Goal: Task Accomplishment & Management: Manage account settings

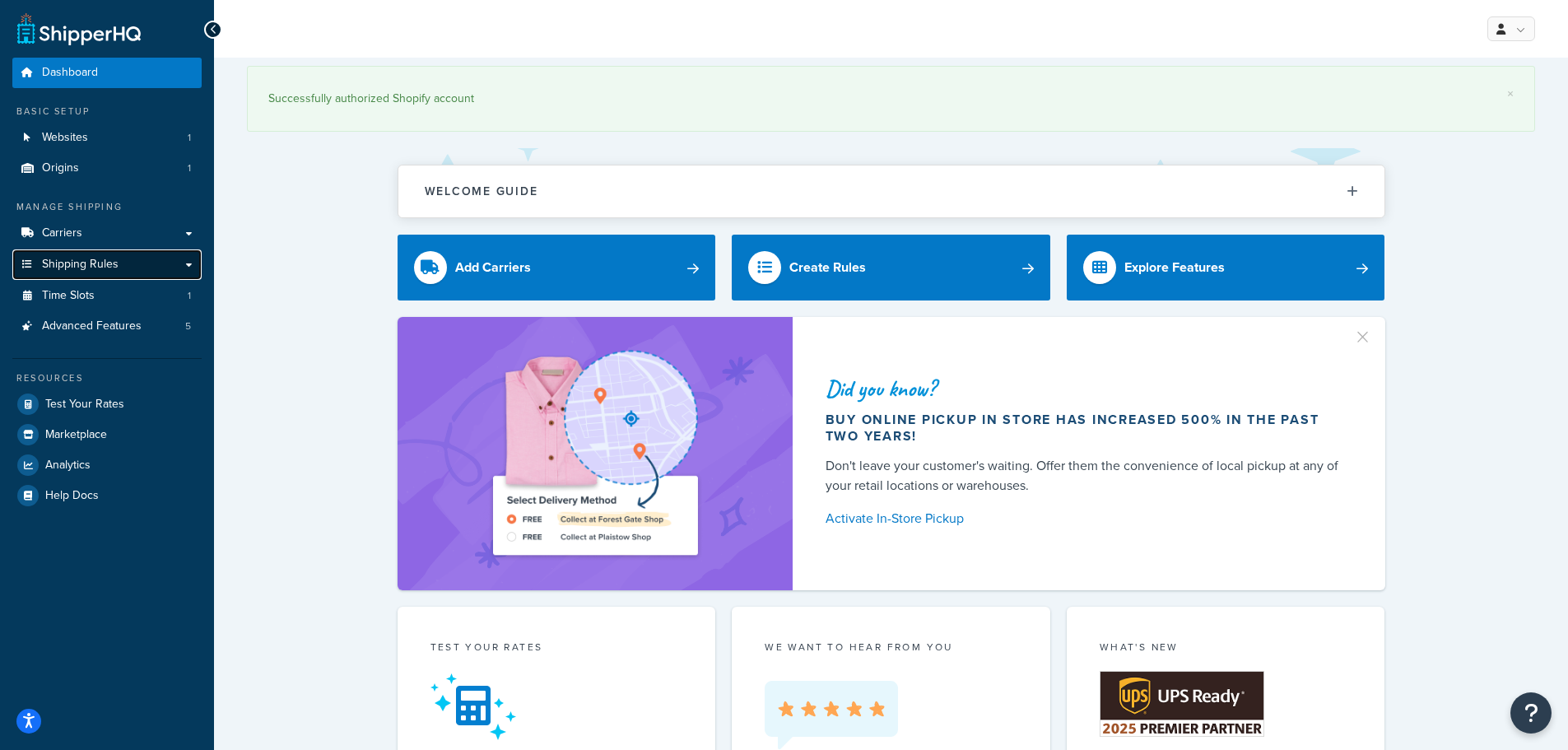
click at [103, 273] on link "Shipping Rules" at bounding box center [107, 264] width 189 height 31
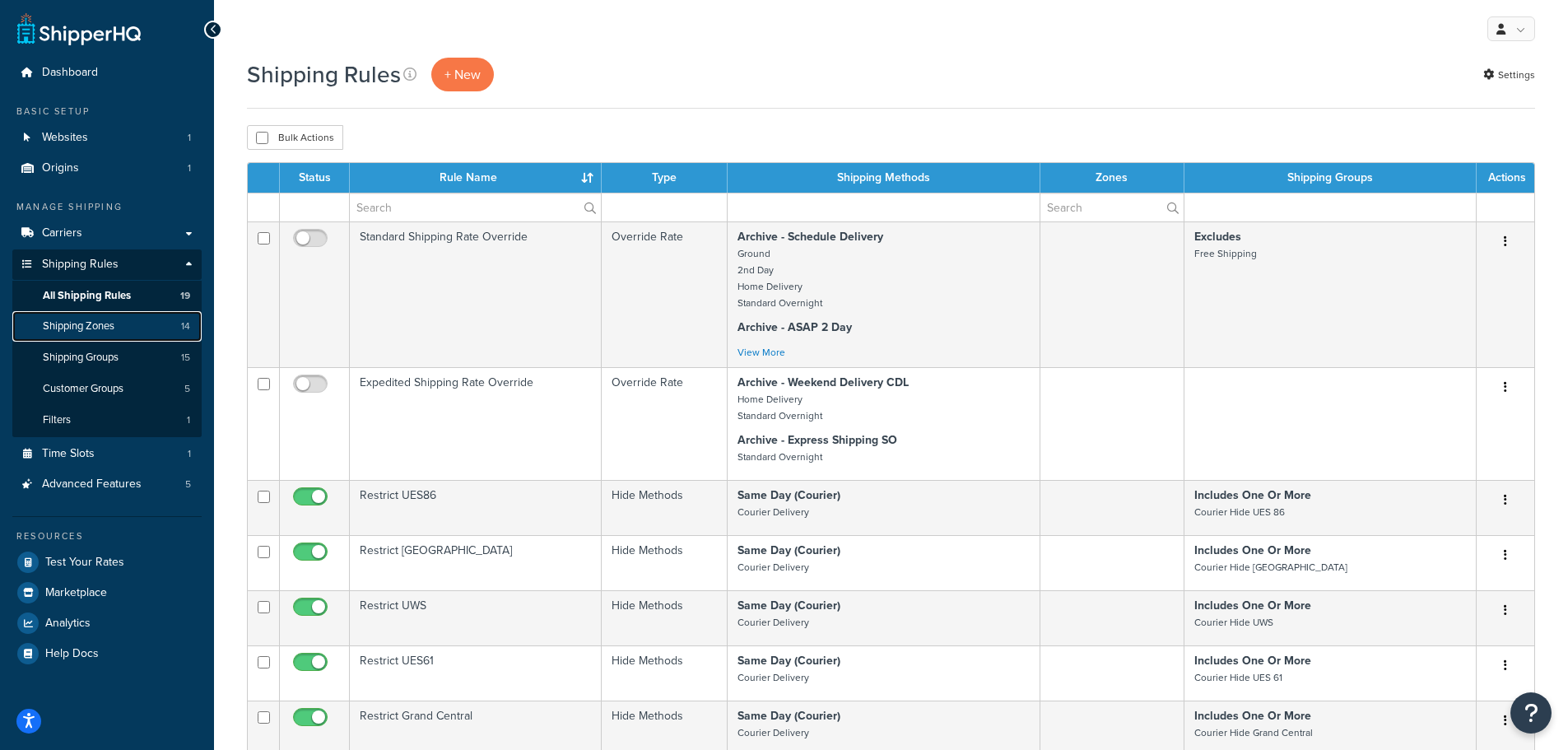
click at [103, 323] on span "Shipping Zones" at bounding box center [78, 325] width 71 height 14
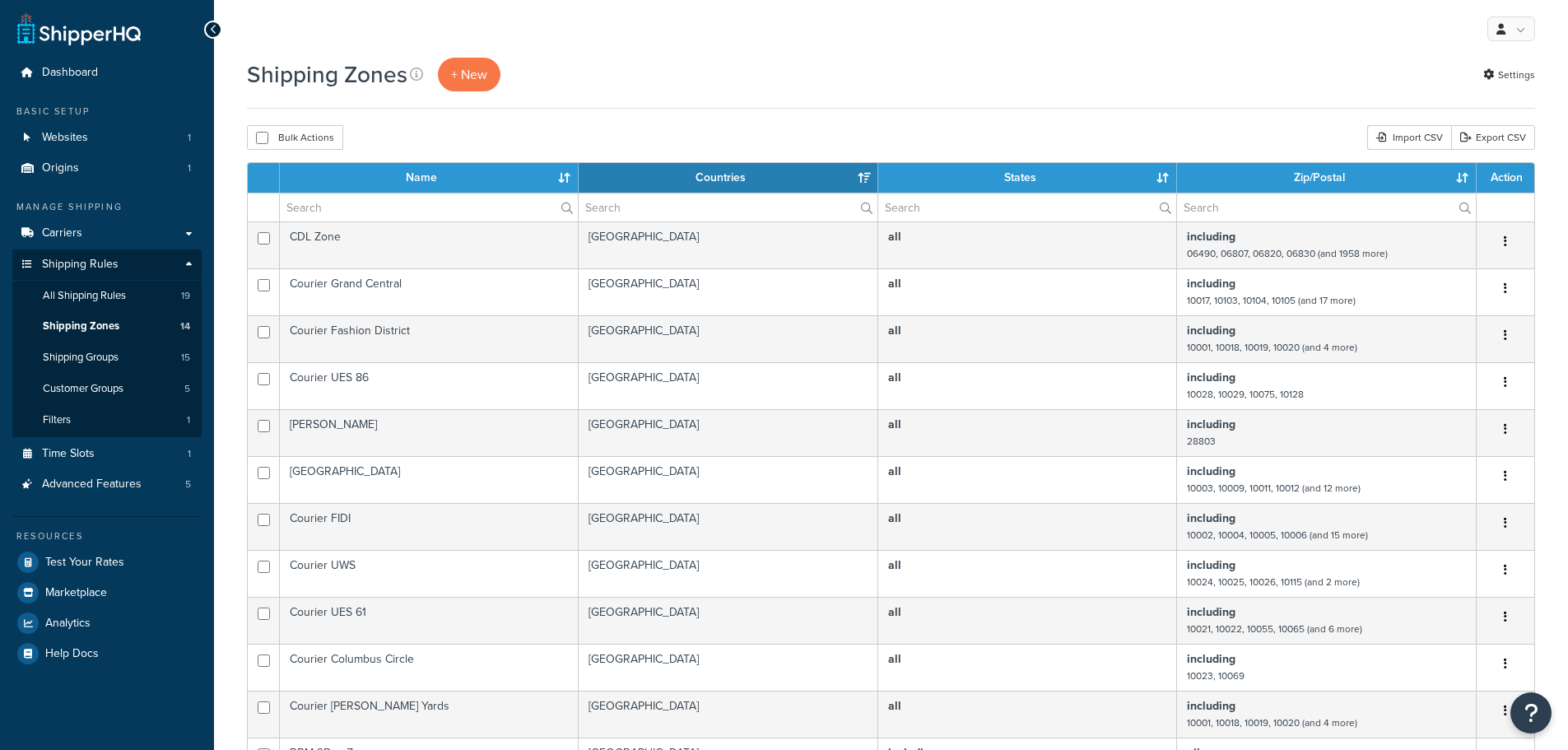
select select "15"
click at [465, 81] on span "+ New" at bounding box center [468, 74] width 36 height 19
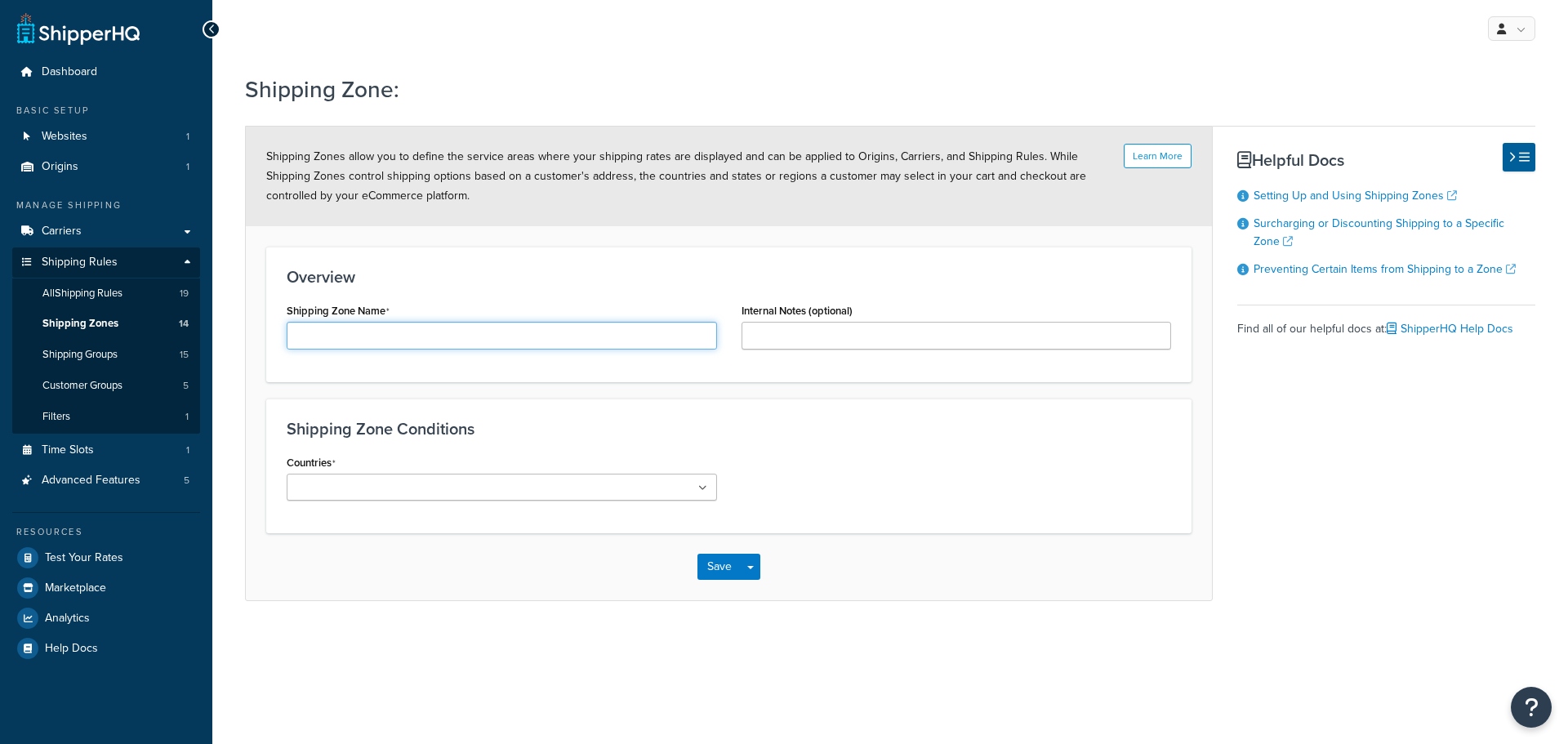
click at [416, 342] on input "Shipping Zone Name" at bounding box center [502, 336] width 431 height 28
type input "Courier Boston"
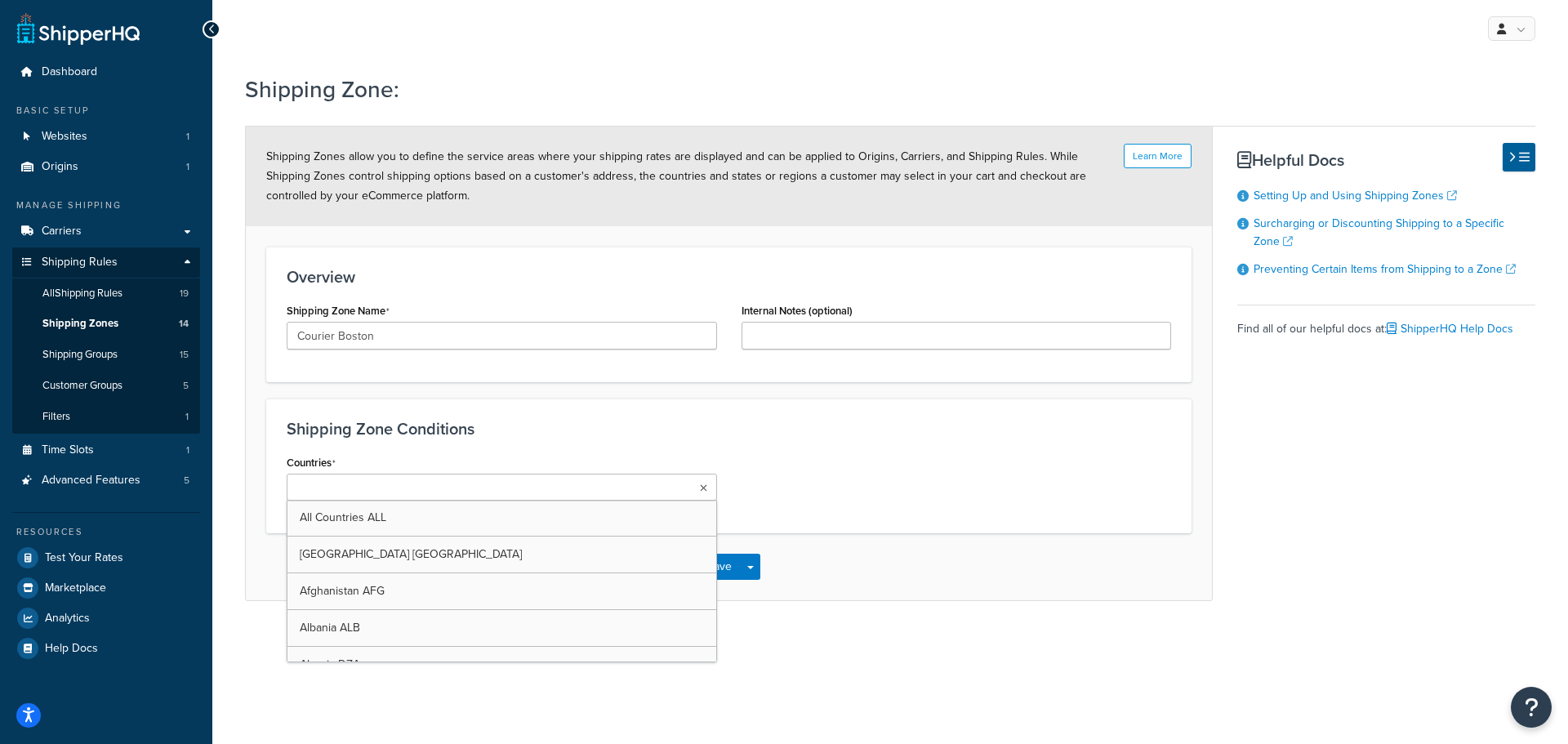
click at [433, 484] on ul at bounding box center [502, 486] width 431 height 27
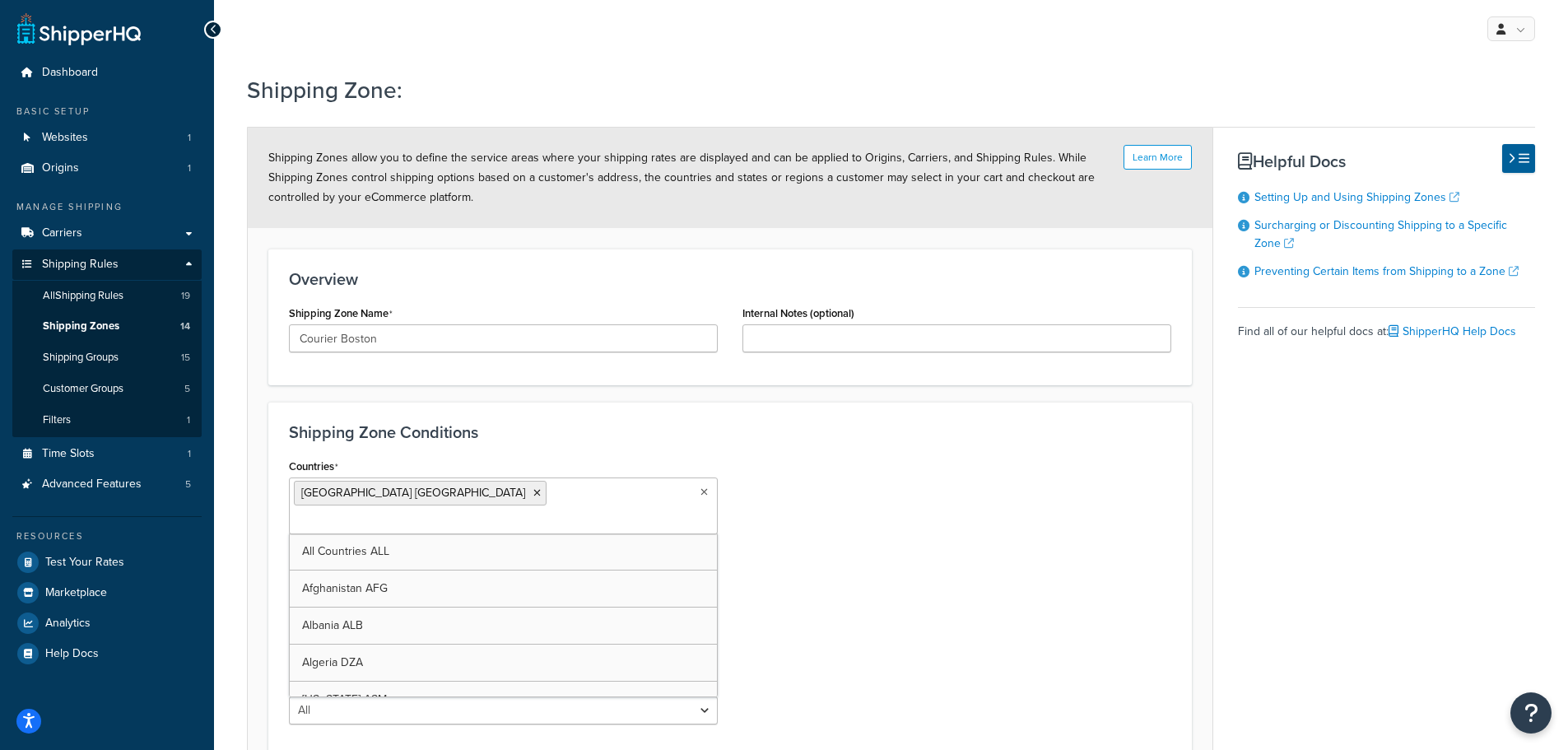
drag, startPoint x: 847, startPoint y: 563, endPoint x: 826, endPoint y: 557, distance: 21.8
click at [848, 562] on div "Countries United States USA All Countries ALL Afghanistan AFG Albania ALB Alger…" at bounding box center [730, 595] width 907 height 282
drag, startPoint x: 469, startPoint y: 581, endPoint x: 437, endPoint y: 578, distance: 32.1
click at [459, 580] on div "Countries United States USA All Countries ALL Afghanistan AFG Albania ALB Alger…" at bounding box center [503, 595] width 453 height 282
click at [450, 696] on select "All Including Excluding" at bounding box center [504, 710] width 428 height 28
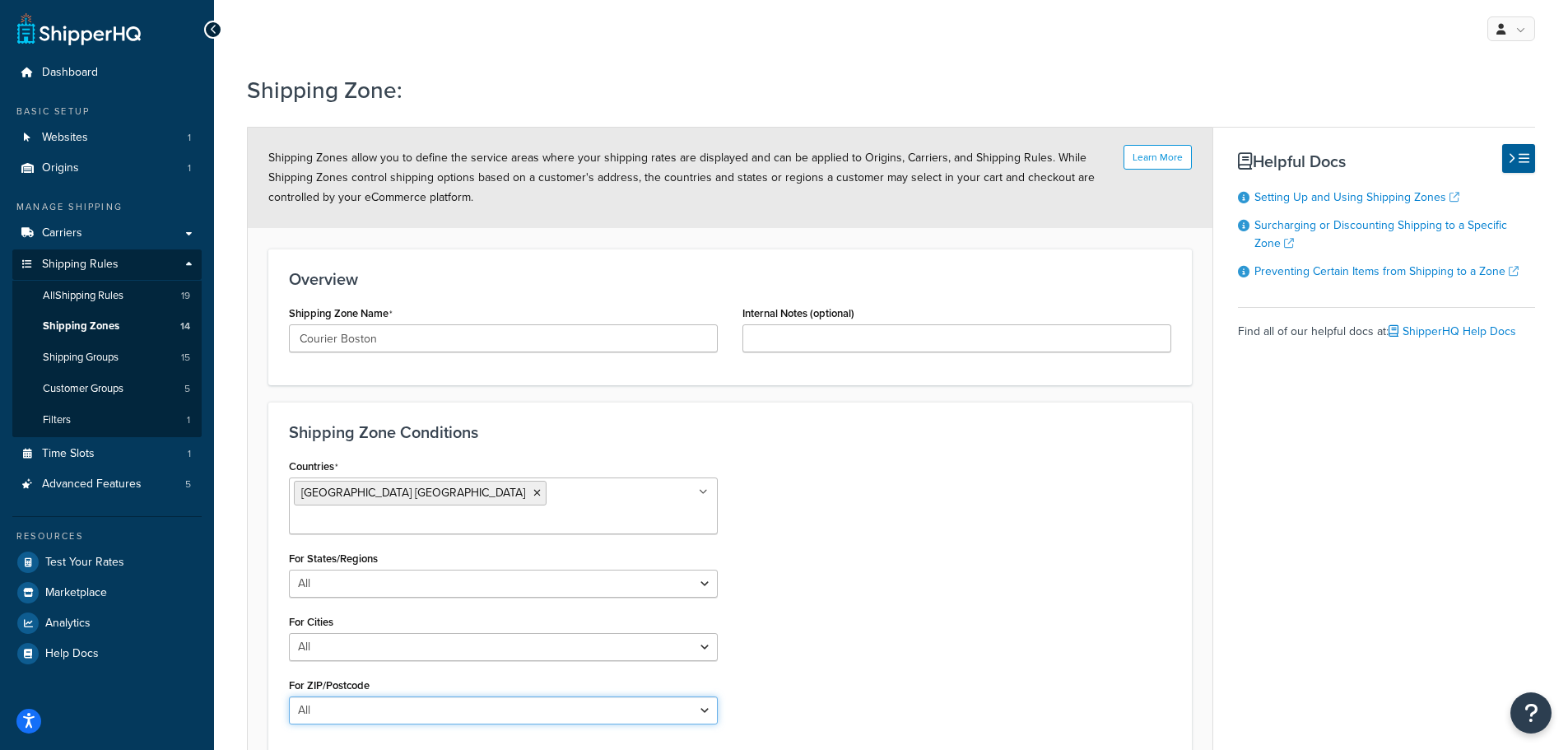
select select "including"
click at [289, 696] on select "All Including Excluding" at bounding box center [504, 710] width 428 height 28
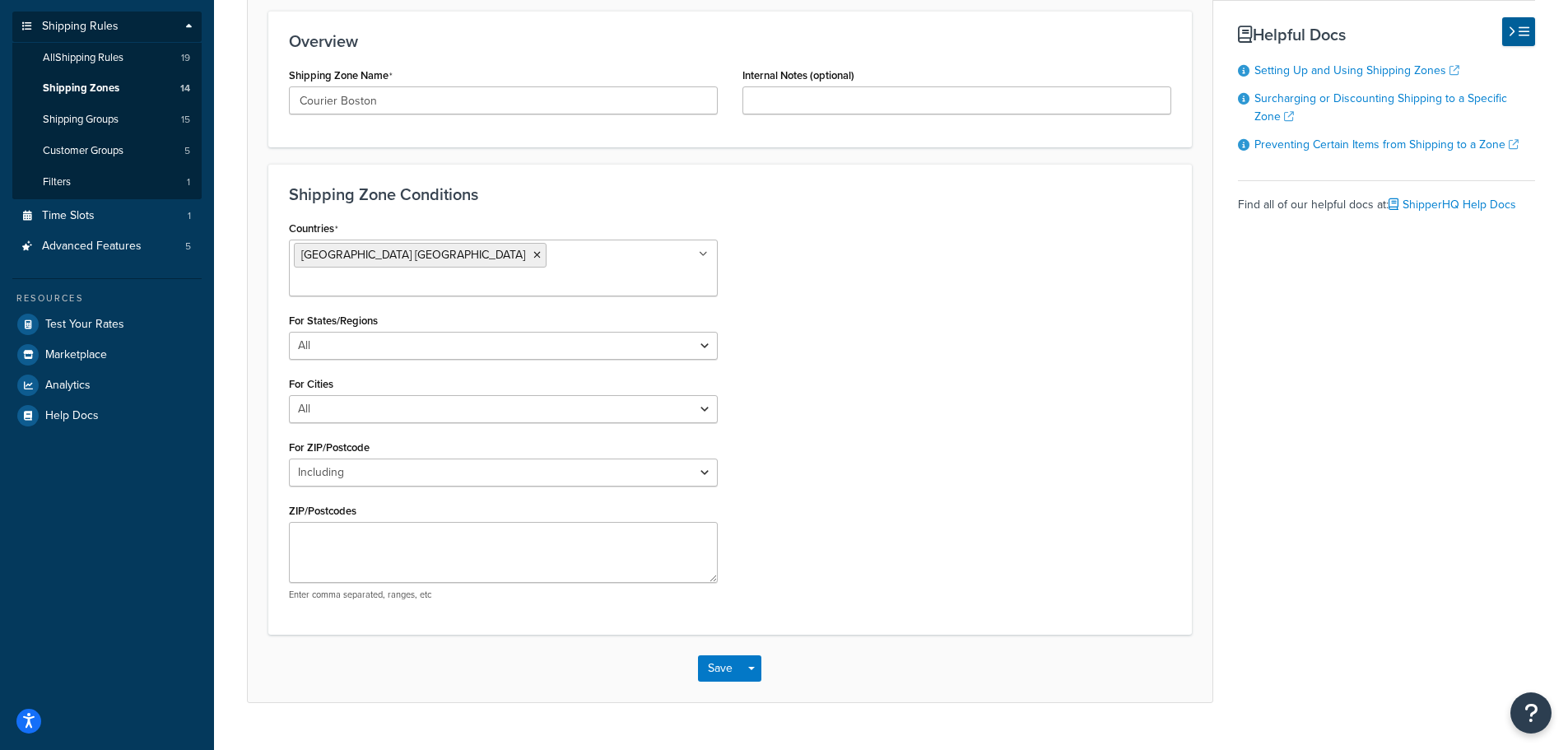
scroll to position [247, 0]
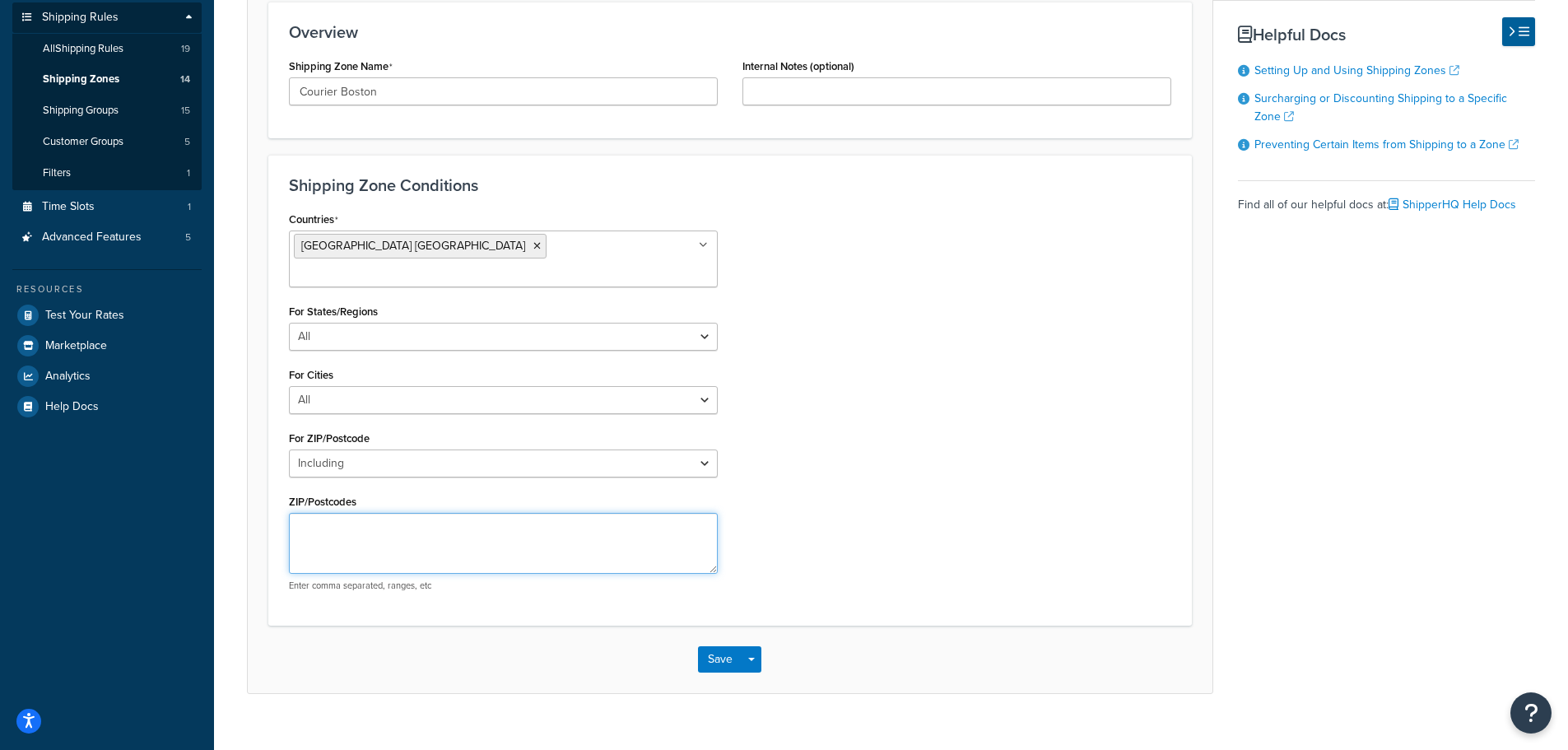
click at [375, 513] on textarea "ZIP/Postcodes" at bounding box center [504, 543] width 428 height 61
paste textarea "02108,02109,02110,02111,02113,02114,02115,02116,02118,02125,02127,02134,02139,0…"
type textarea "02108,02109,02110,02111,02113,02114,02115,02116,02118,02125,02127,02134,02139,0…"
click at [708, 646] on button "Save" at bounding box center [720, 659] width 45 height 26
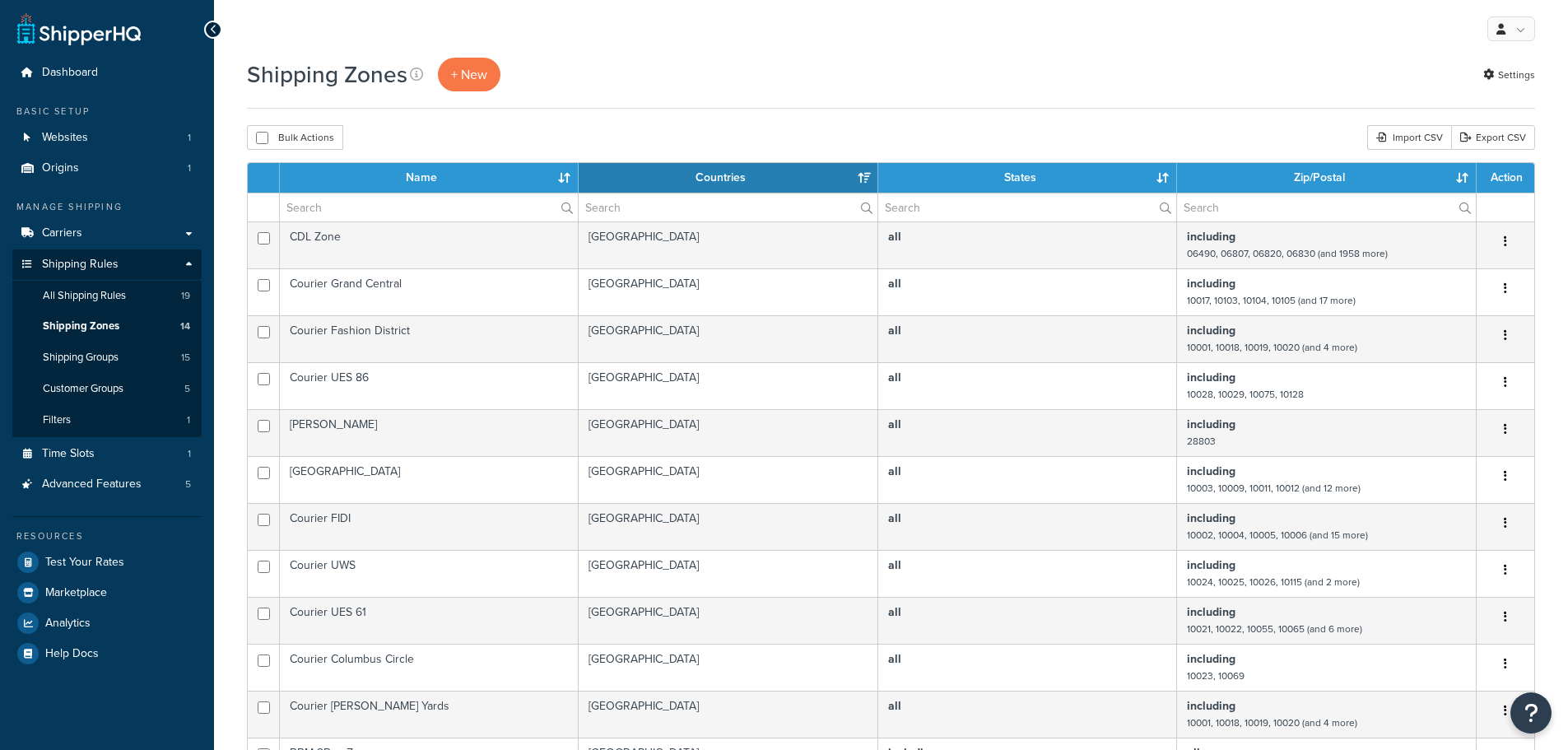
select select "15"
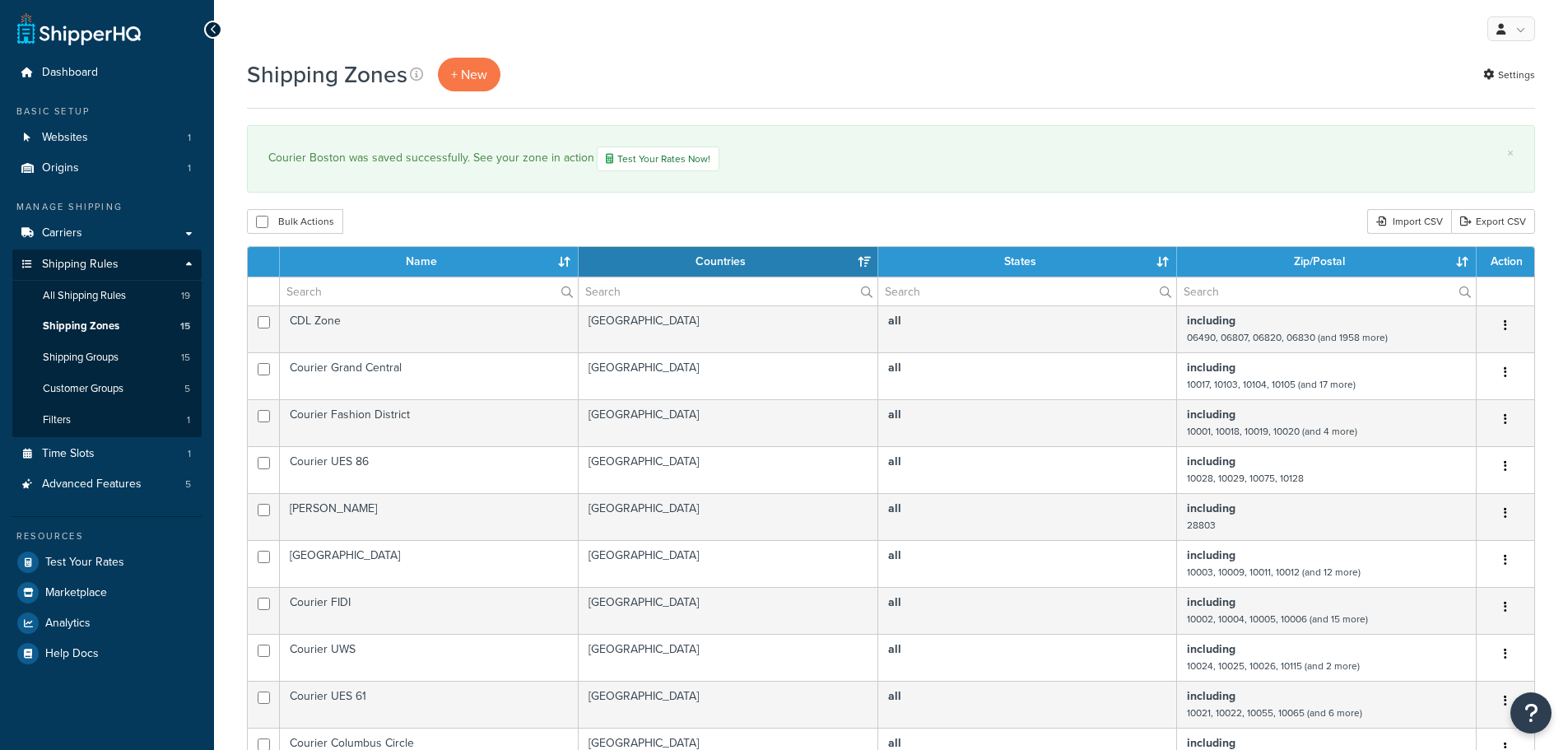
select select "15"
